Goal: Information Seeking & Learning: Learn about a topic

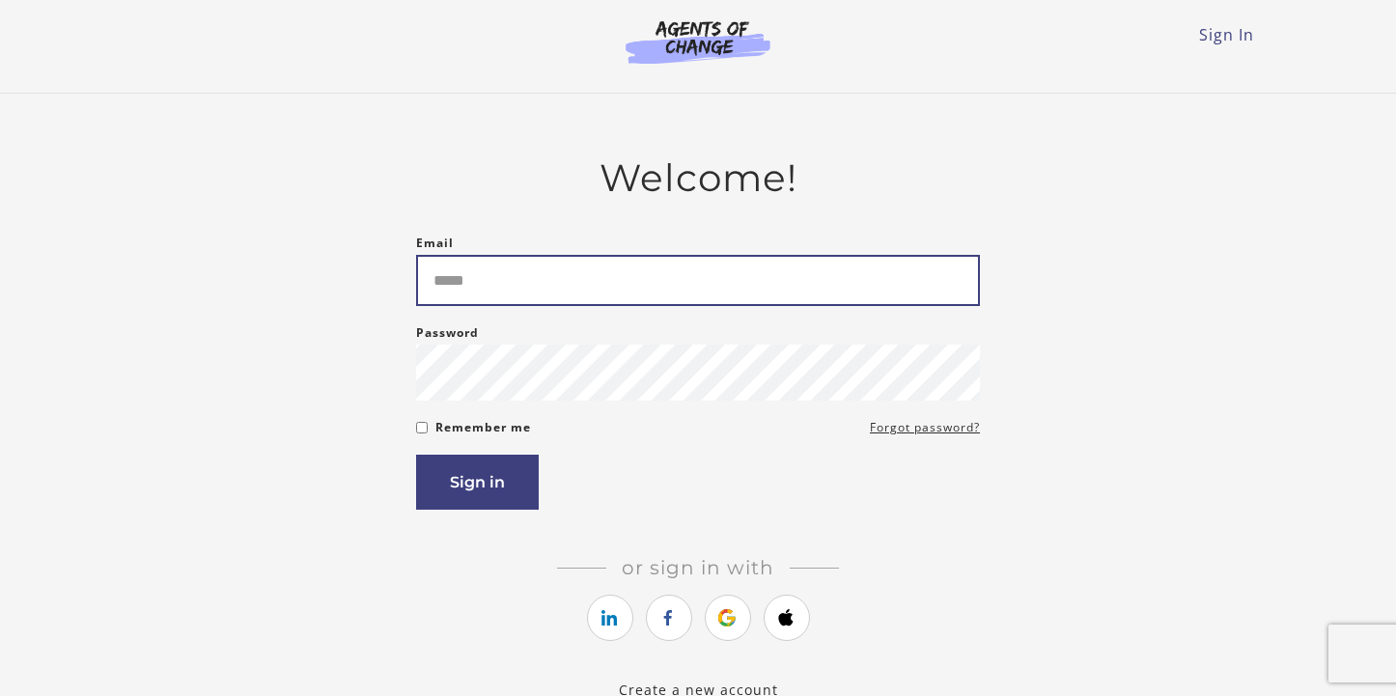
type input "**********"
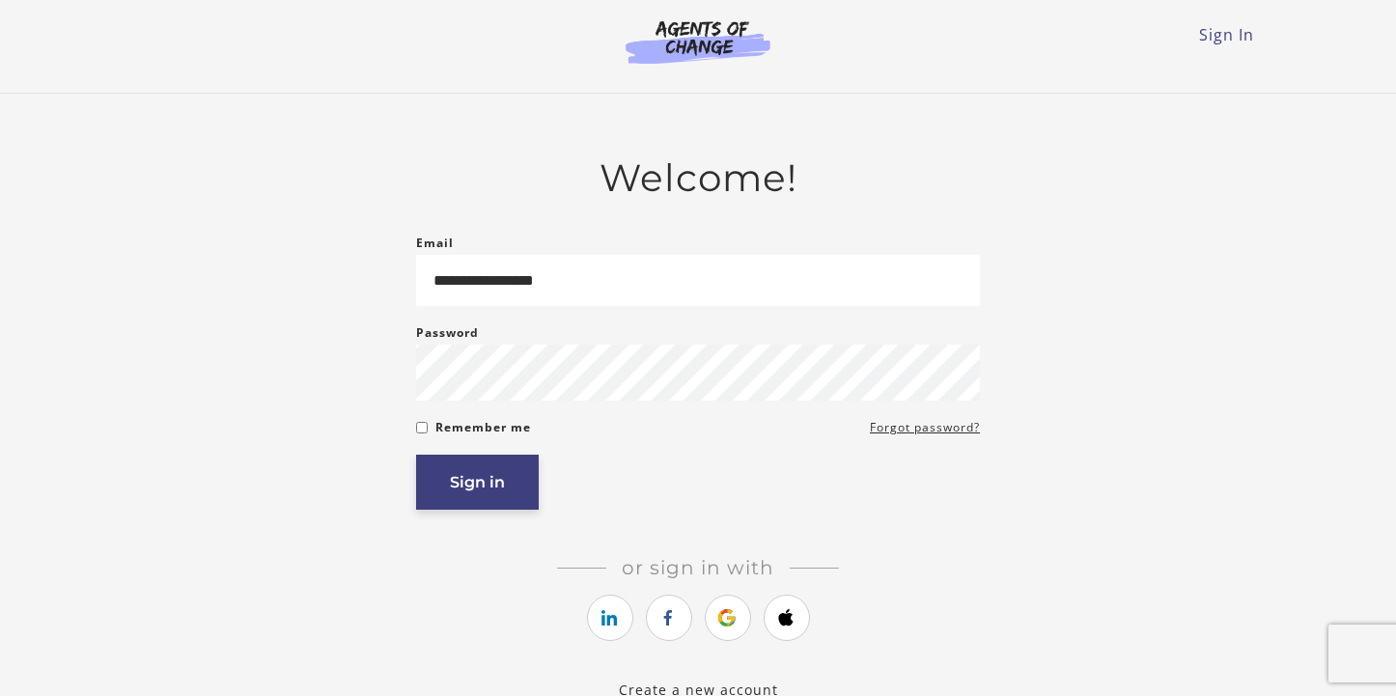
click at [479, 486] on button "Sign in" at bounding box center [477, 482] width 123 height 55
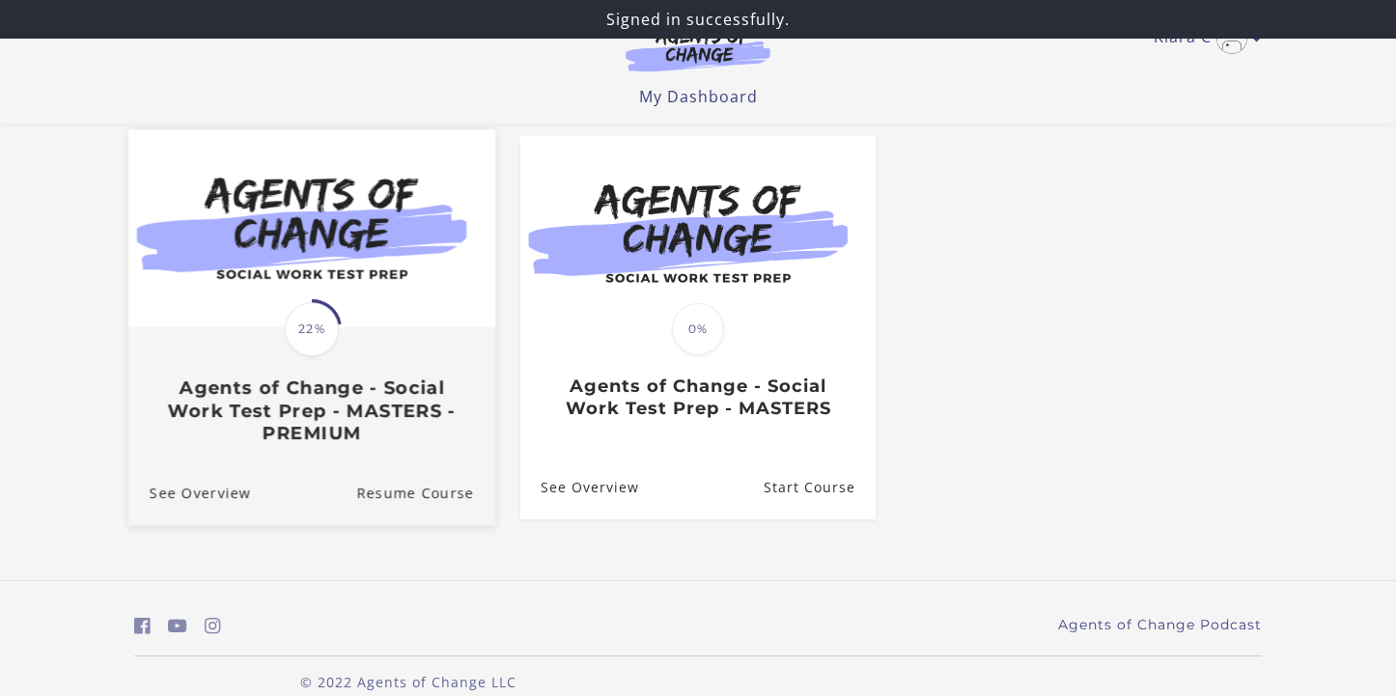
scroll to position [161, 0]
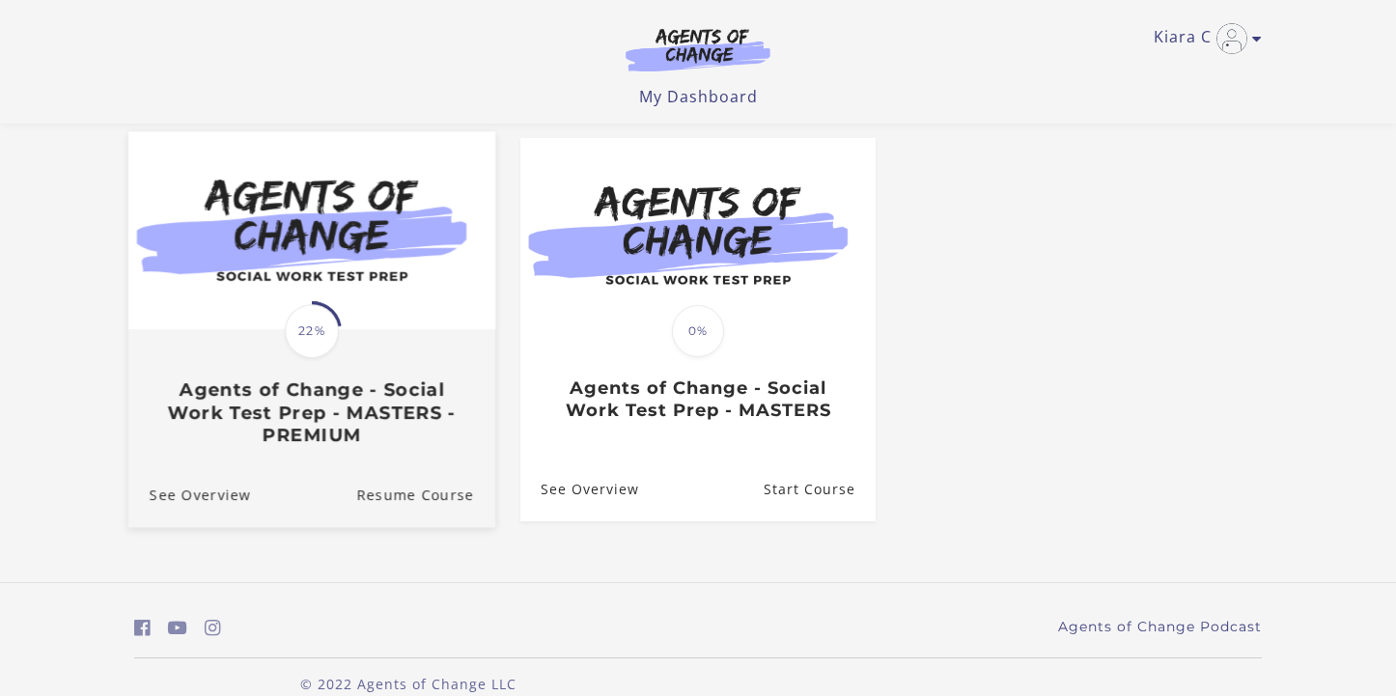
click at [387, 378] on div "Translation missing: en.liquid.partials.dashboard_course_card.progress_descript…" at bounding box center [311, 388] width 367 height 115
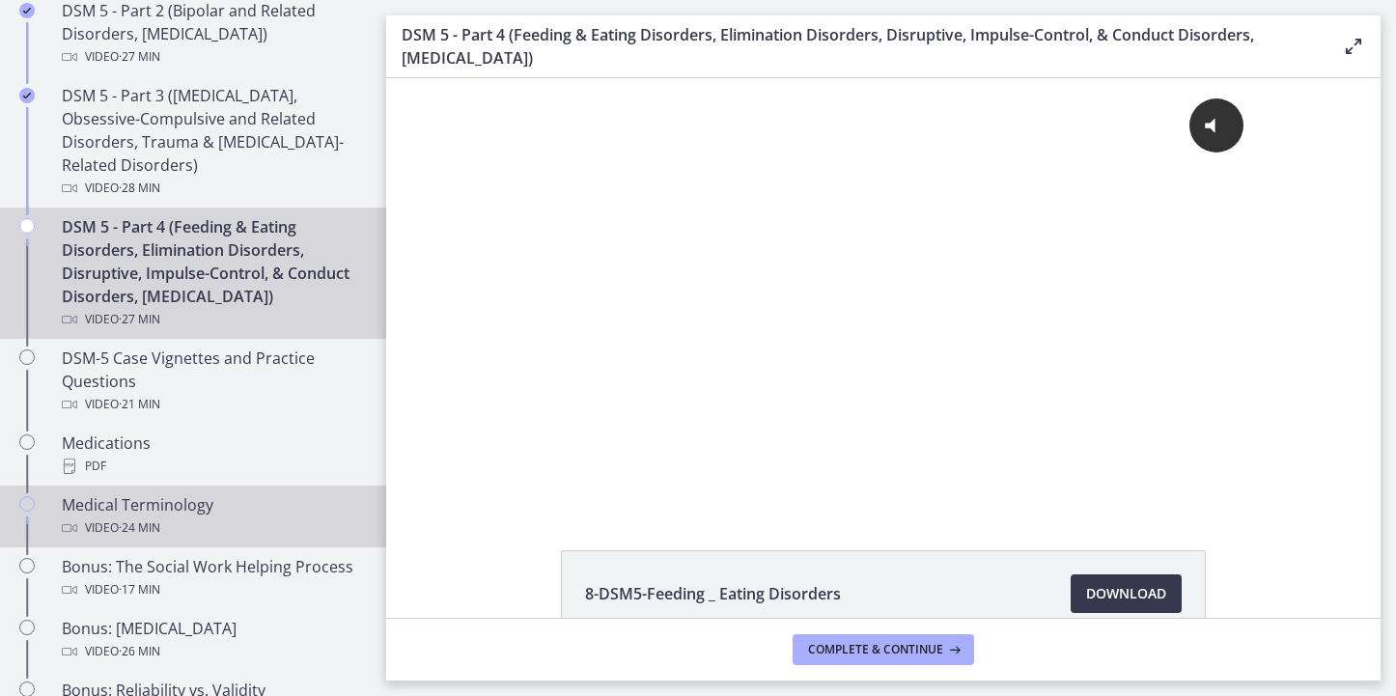
scroll to position [1065, 0]
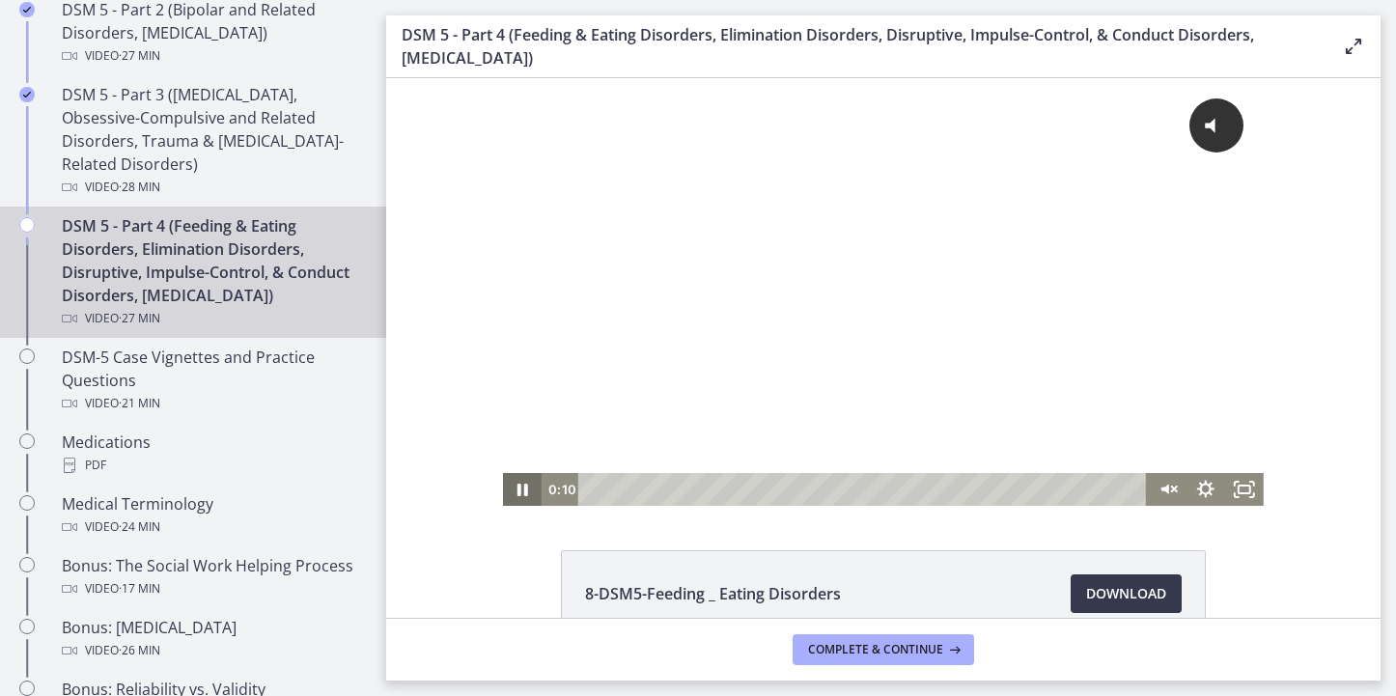
click at [520, 492] on icon "Pause" at bounding box center [523, 490] width 11 height 13
